Goal: Task Accomplishment & Management: Use online tool/utility

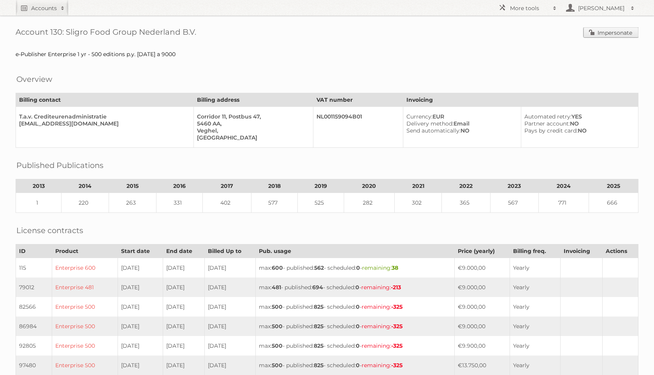
click at [614, 33] on link "Impersonate" at bounding box center [611, 32] width 55 height 10
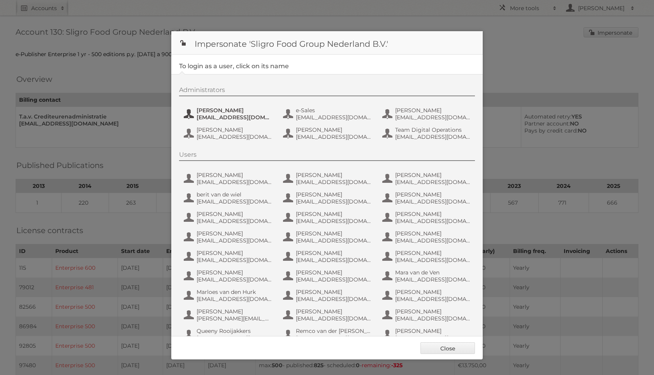
click at [219, 120] on span "dvaneijk@sligro.nl" at bounding box center [235, 117] width 76 height 7
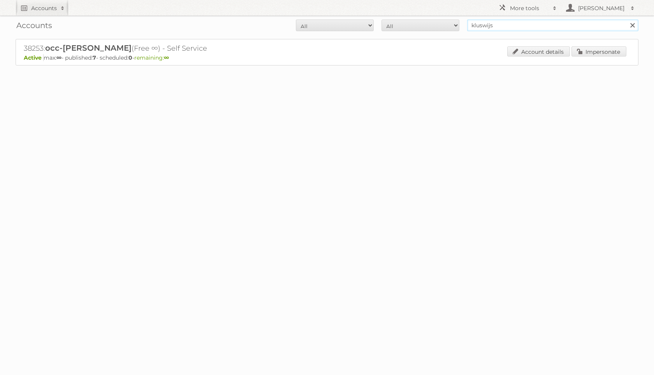
click at [501, 25] on input "kluswijs" at bounding box center [552, 25] width 171 height 12
type input "bpni"
click at [627, 19] on input "Search" at bounding box center [633, 25] width 12 height 12
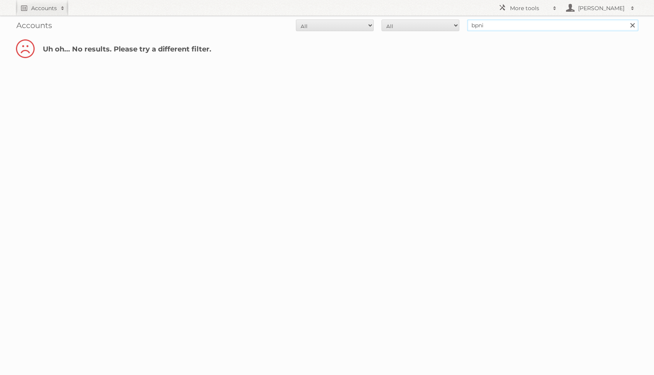
click at [496, 24] on input "bpni" at bounding box center [552, 25] width 171 height 12
type input "boni"
click at [627, 19] on input "Search" at bounding box center [633, 25] width 12 height 12
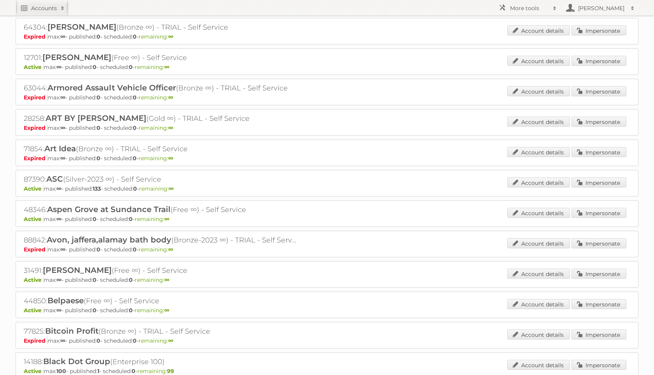
scroll to position [324, 0]
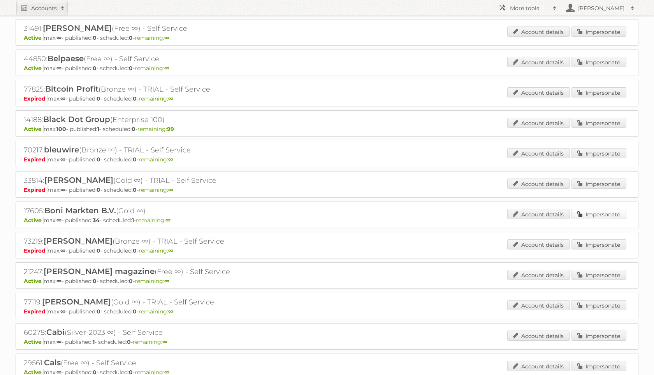
click at [578, 212] on link "Impersonate" at bounding box center [599, 214] width 55 height 10
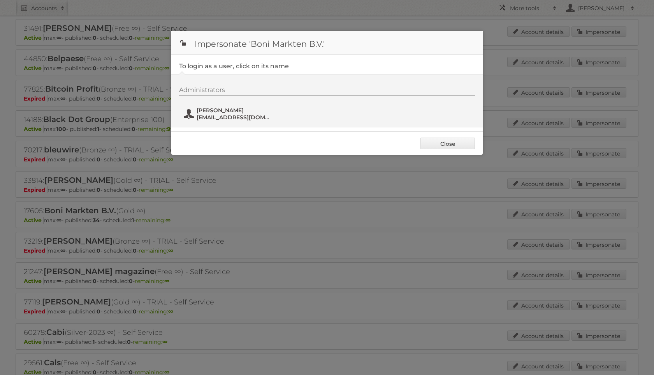
click at [215, 119] on span "h.vdhorst@bonisupermarkt.nl" at bounding box center [235, 117] width 76 height 7
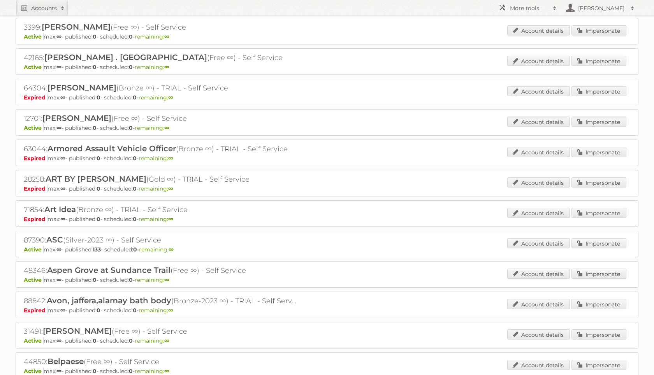
scroll to position [0, 0]
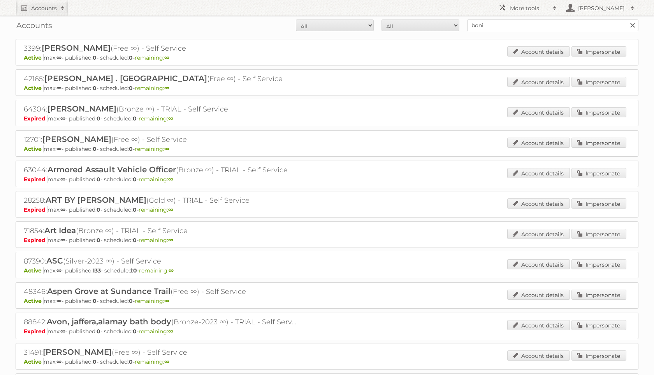
click at [497, 32] on div "Accounts All Active Expired Pending All Paid Trials Self service boni Search" at bounding box center [327, 25] width 623 height 19
click at [497, 31] on input "boni" at bounding box center [552, 25] width 171 height 12
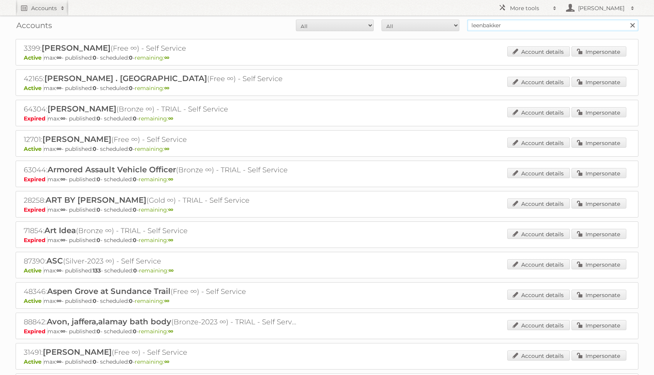
type input "leenbakker"
click at [627, 19] on input "Search" at bounding box center [633, 25] width 12 height 12
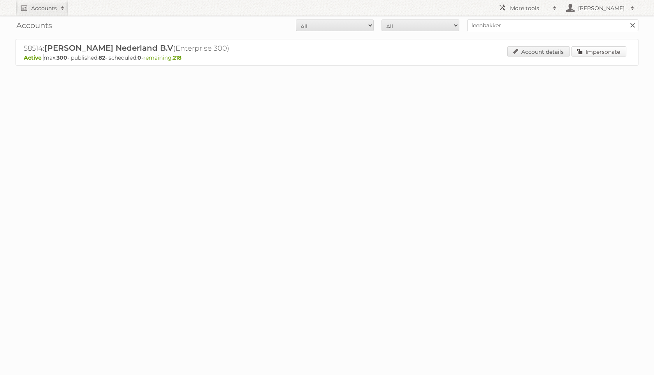
click at [594, 55] on link "Impersonate" at bounding box center [599, 51] width 55 height 10
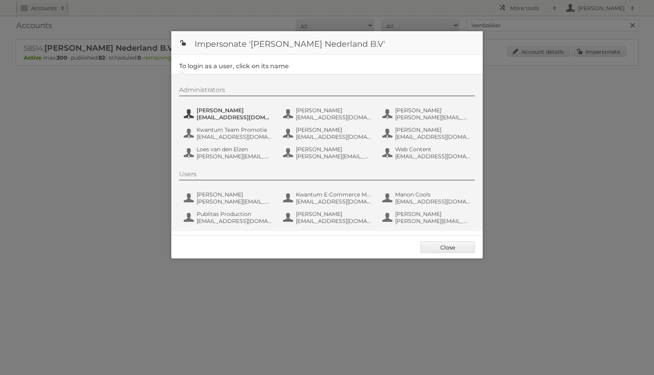
click at [219, 115] on span "[EMAIL_ADDRESS][DOMAIN_NAME]" at bounding box center [235, 117] width 76 height 7
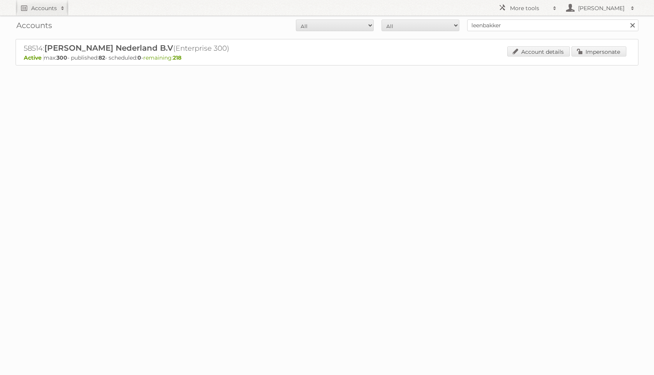
click at [483, 34] on div "Accounts All Active Expired Pending All Paid Trials Self service leenbakker Sea…" at bounding box center [327, 25] width 623 height 19
click at [483, 26] on input "leenbakker" at bounding box center [552, 25] width 171 height 12
type input "scapino"
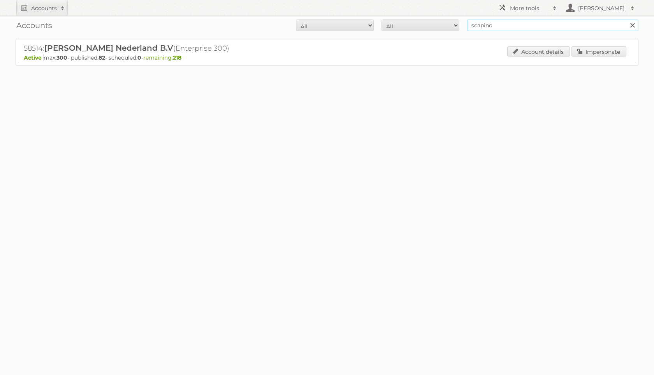
click at [627, 19] on input "Search" at bounding box center [633, 25] width 12 height 12
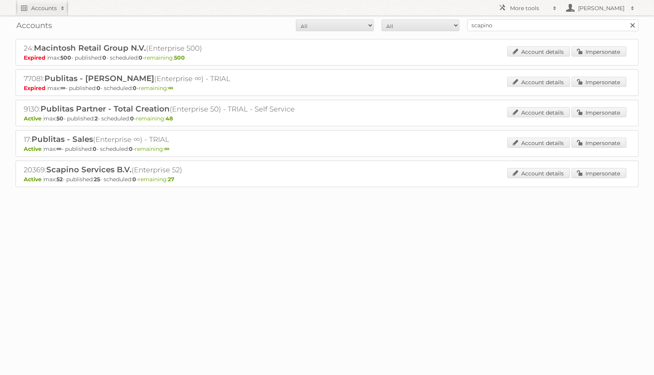
click at [600, 166] on div "20369: Scapino Services B.V. (Enterprise 52) Active max: 52 - published: 25 - s…" at bounding box center [327, 173] width 623 height 26
click at [600, 170] on link "Impersonate" at bounding box center [599, 173] width 55 height 10
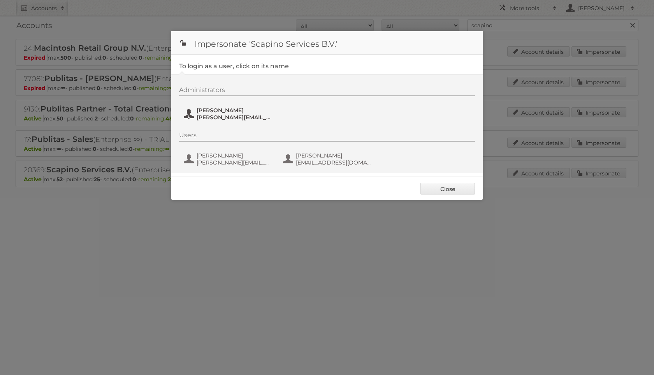
click at [225, 107] on span "Iris Kamminga" at bounding box center [235, 110] width 76 height 7
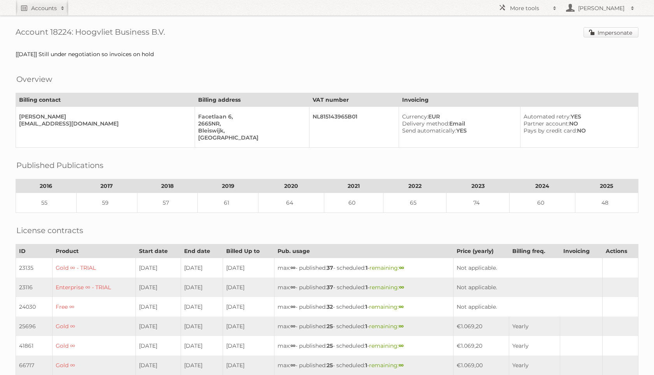
click at [621, 35] on link "Impersonate" at bounding box center [611, 32] width 55 height 10
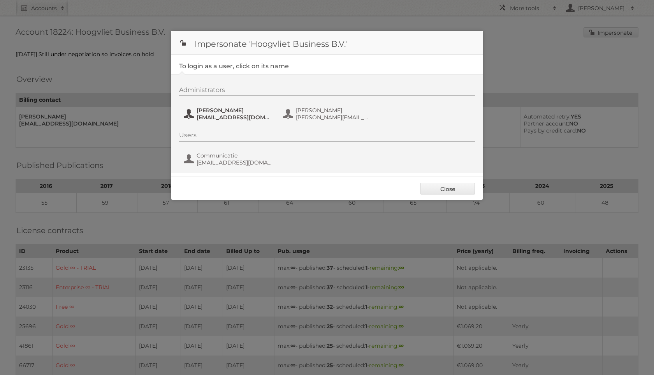
click at [216, 112] on span "[PERSON_NAME]" at bounding box center [235, 110] width 76 height 7
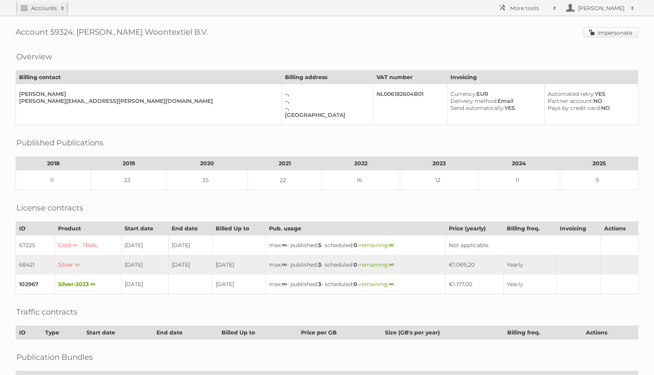
click at [611, 33] on link "Impersonate" at bounding box center [611, 32] width 55 height 10
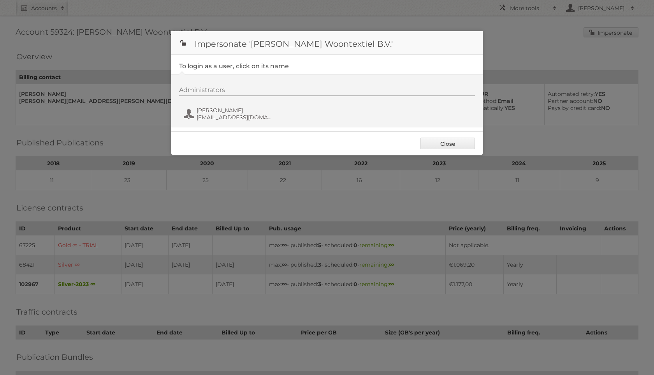
click at [223, 127] on fieldset "To login as a user, click on its name Administrators Janneke Schouten marketing…" at bounding box center [327, 93] width 312 height 77
click at [220, 113] on span "Janneke Schouten" at bounding box center [235, 110] width 76 height 7
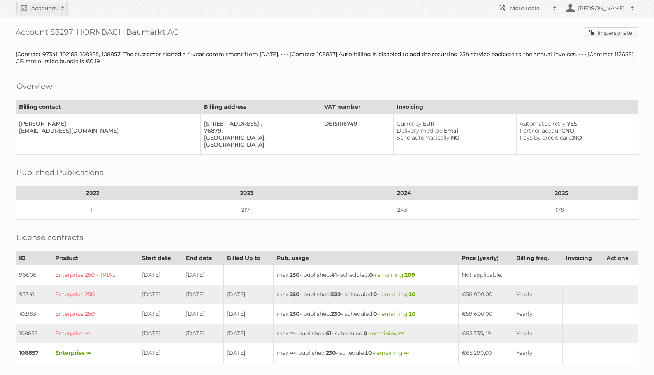
click at [596, 35] on link "Impersonate" at bounding box center [611, 32] width 55 height 10
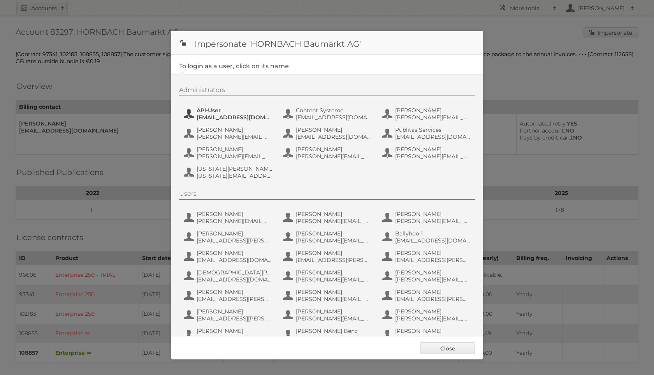
click at [208, 114] on span "api-publitas@hornbach.com" at bounding box center [235, 117] width 76 height 7
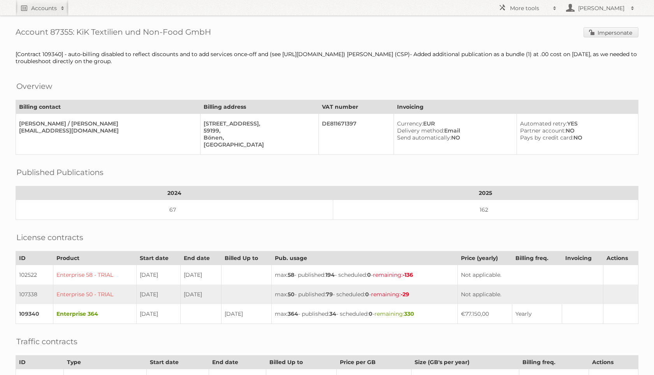
click at [606, 39] on div "Account 87355: KiK Textilien und Non-Food GmbH Impersonate [Contract 109340] - …" at bounding box center [327, 261] width 654 height 522
click at [602, 34] on link "Impersonate" at bounding box center [611, 32] width 55 height 10
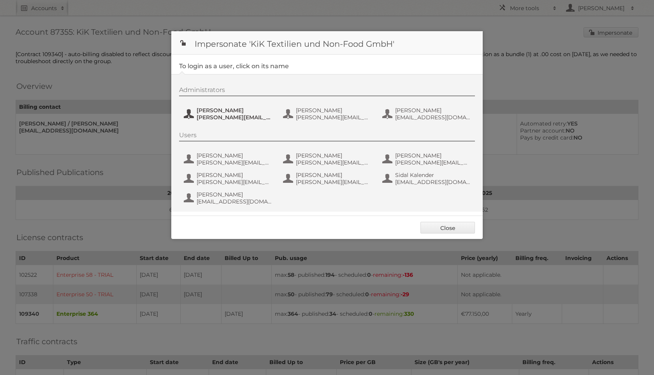
click at [245, 111] on span "Andre Busch" at bounding box center [235, 110] width 76 height 7
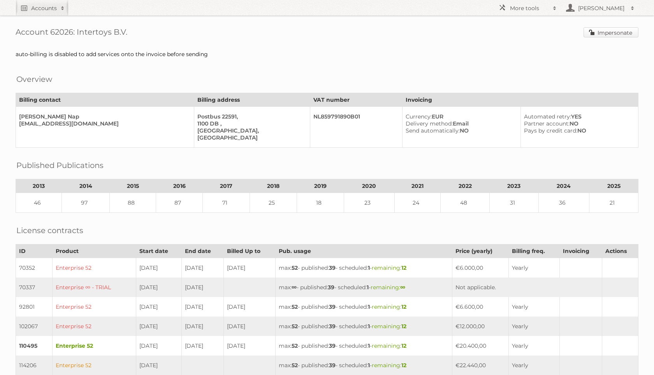
click at [613, 32] on link "Impersonate" at bounding box center [611, 32] width 55 height 10
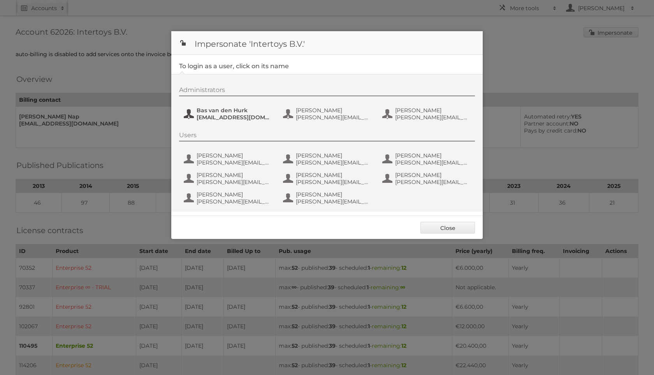
click at [254, 118] on span "[EMAIL_ADDRESS][DOMAIN_NAME]" at bounding box center [235, 117] width 76 height 7
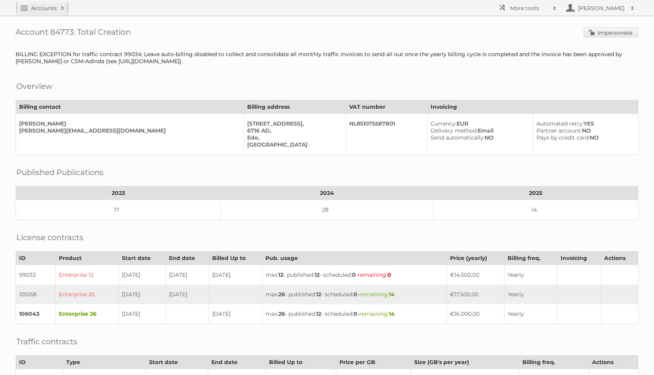
click at [609, 25] on div "Account 84773: Total Creation Impersonate BILLING EXCEPTION for traffic contrac…" at bounding box center [327, 307] width 654 height 614
click at [609, 34] on link "Impersonate" at bounding box center [611, 32] width 55 height 10
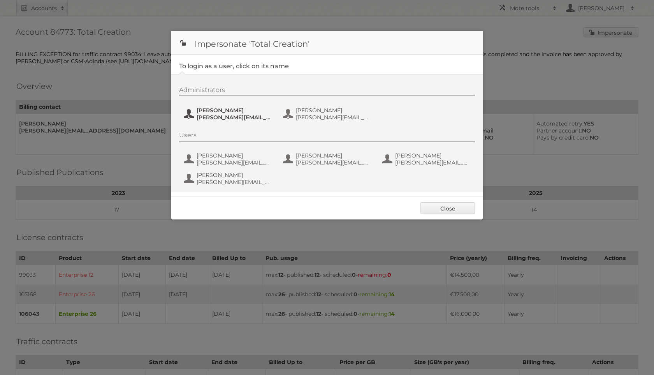
click at [206, 114] on span "marleen@totalcreation.nl" at bounding box center [235, 117] width 76 height 7
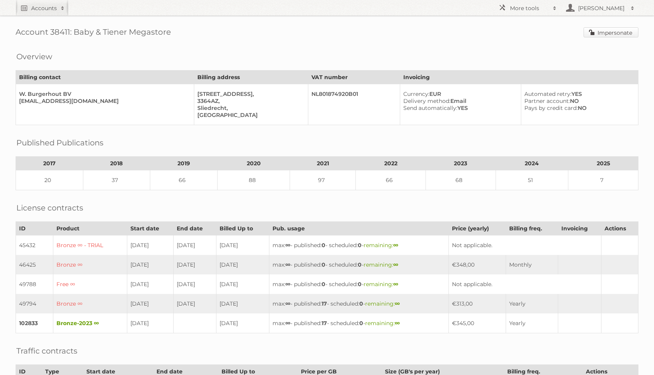
click at [591, 33] on link "Impersonate" at bounding box center [611, 32] width 55 height 10
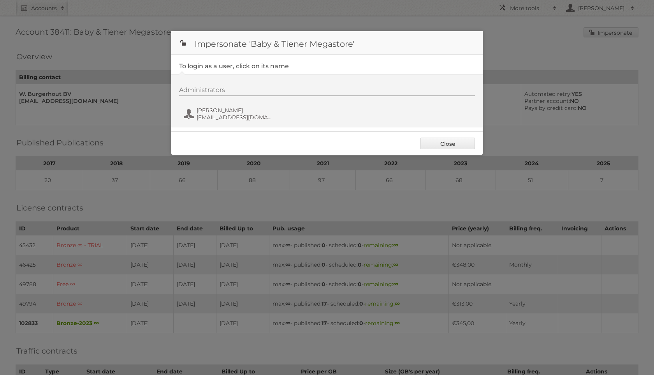
click at [246, 123] on div "Administrators Jordy Schipper jordy@babyentiener.nl" at bounding box center [331, 104] width 304 height 37
click at [241, 116] on span "jordy@babyentiener.nl" at bounding box center [235, 117] width 76 height 7
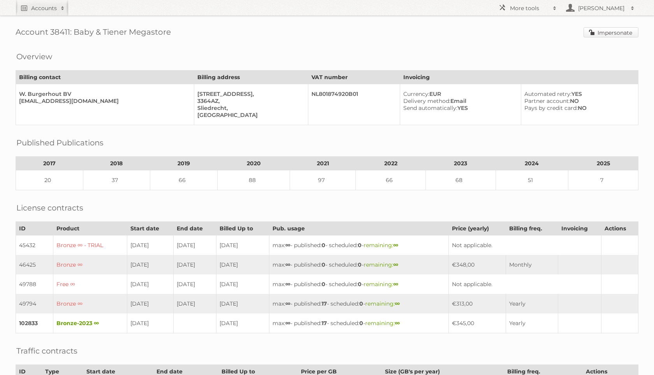
click at [591, 35] on link "Impersonate" at bounding box center [611, 32] width 55 height 10
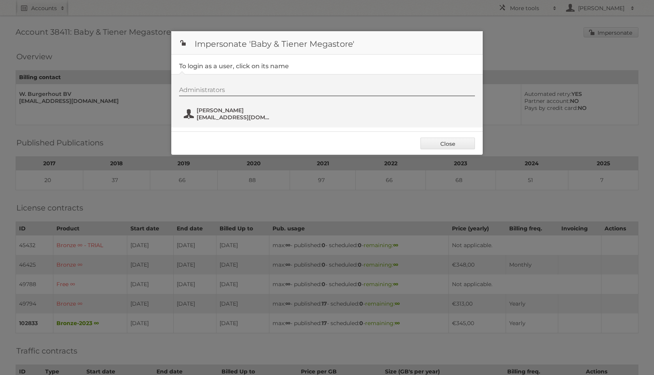
click at [262, 107] on span "Jordy Schipper" at bounding box center [235, 110] width 76 height 7
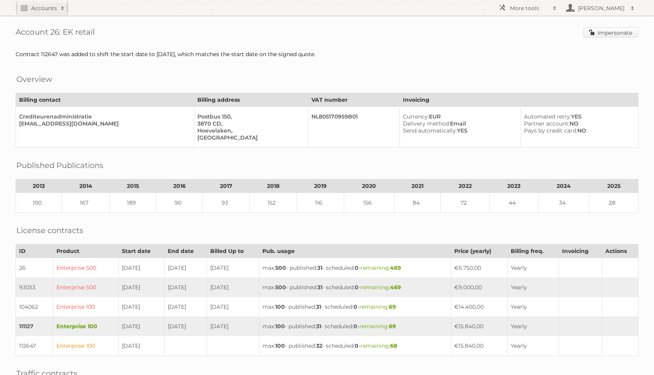
click at [600, 31] on link "Impersonate" at bounding box center [611, 32] width 55 height 10
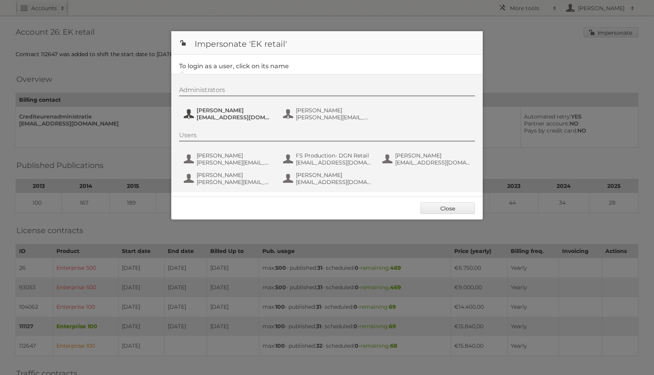
click at [256, 115] on span "[EMAIL_ADDRESS][DOMAIN_NAME]" at bounding box center [235, 117] width 76 height 7
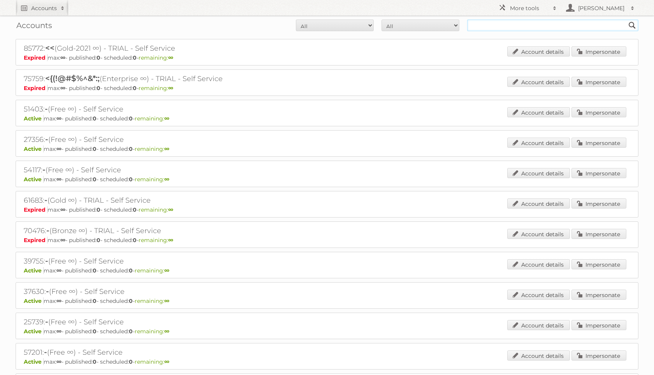
click at [514, 24] on input "text" at bounding box center [552, 25] width 171 height 12
type input "nettorama"
click at [627, 19] on input "Search" at bounding box center [633, 25] width 12 height 12
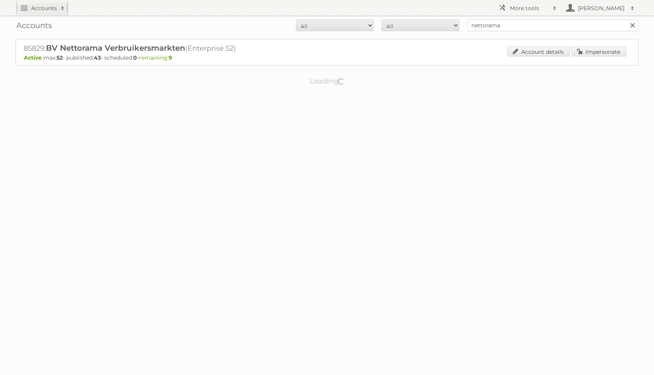
click at [599, 46] on div "Account details Impersonate" at bounding box center [566, 52] width 119 height 12
click at [599, 54] on link "Impersonate" at bounding box center [599, 51] width 55 height 10
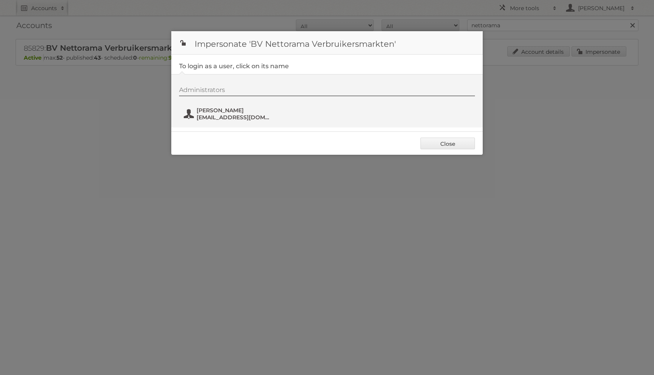
click at [237, 111] on span "Liselotte Klep" at bounding box center [235, 110] width 76 height 7
